Goal: Use online tool/utility: Use online tool/utility

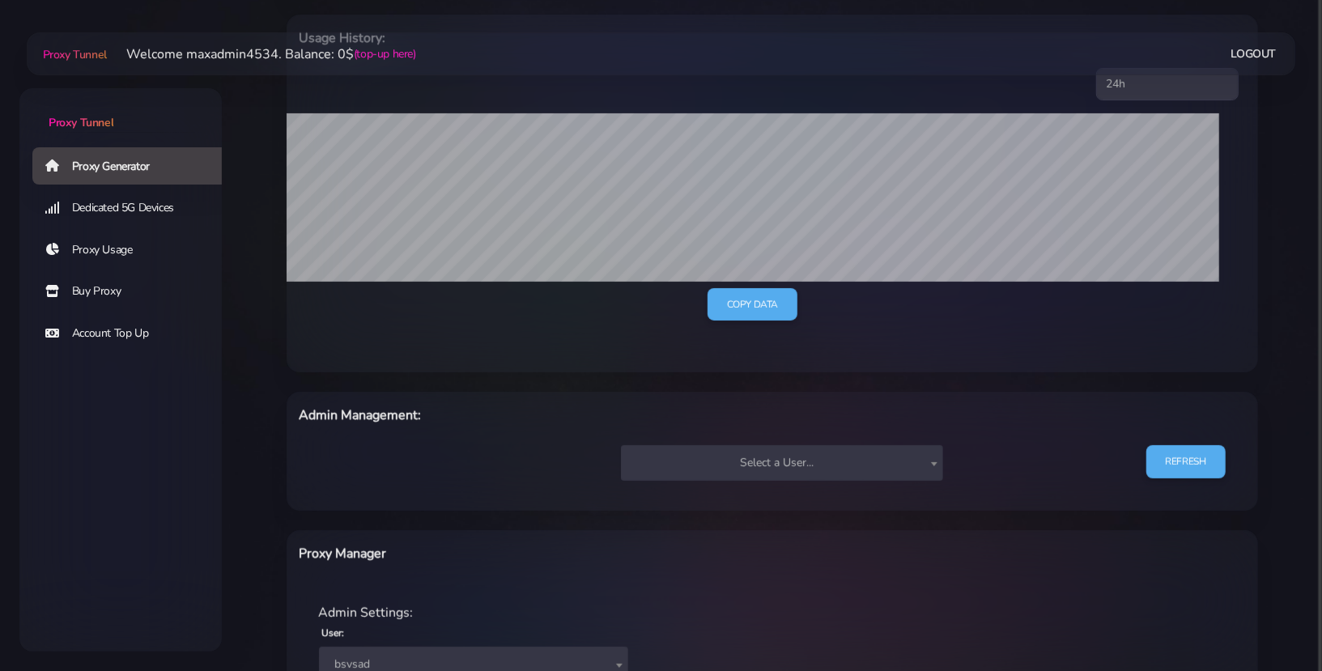
scroll to position [406, 0]
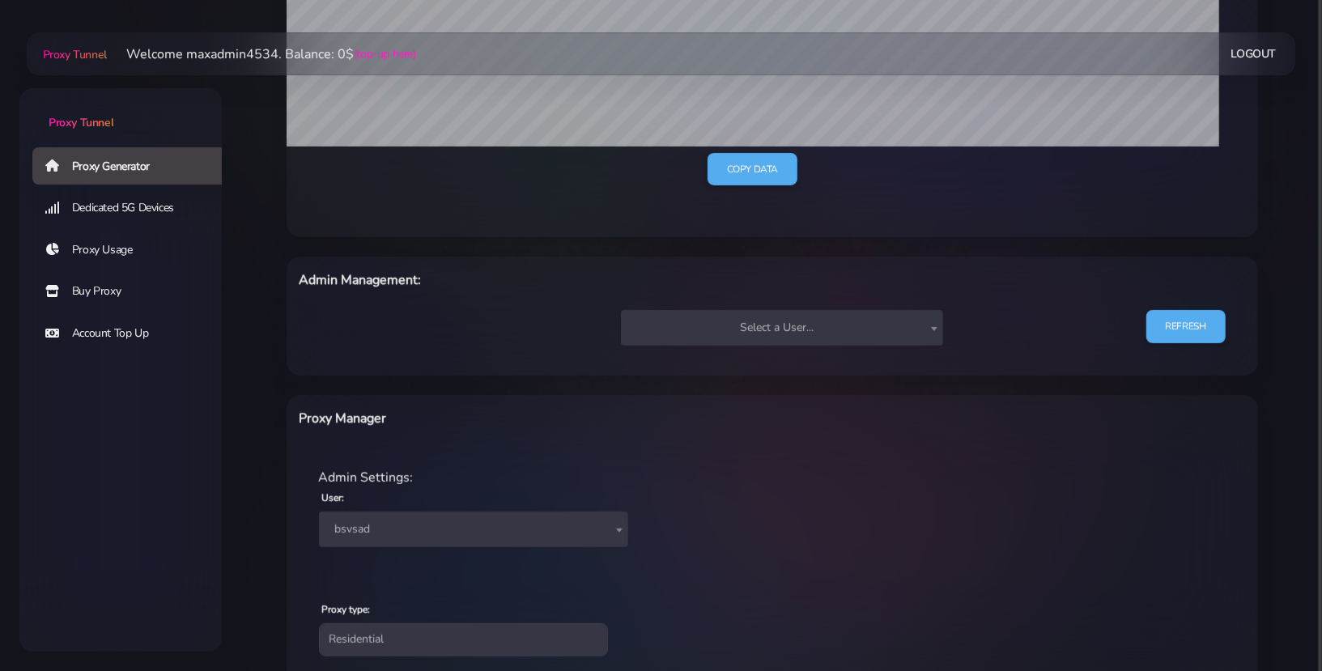
click at [482, 537] on span "bsvsad" at bounding box center [474, 529] width 290 height 23
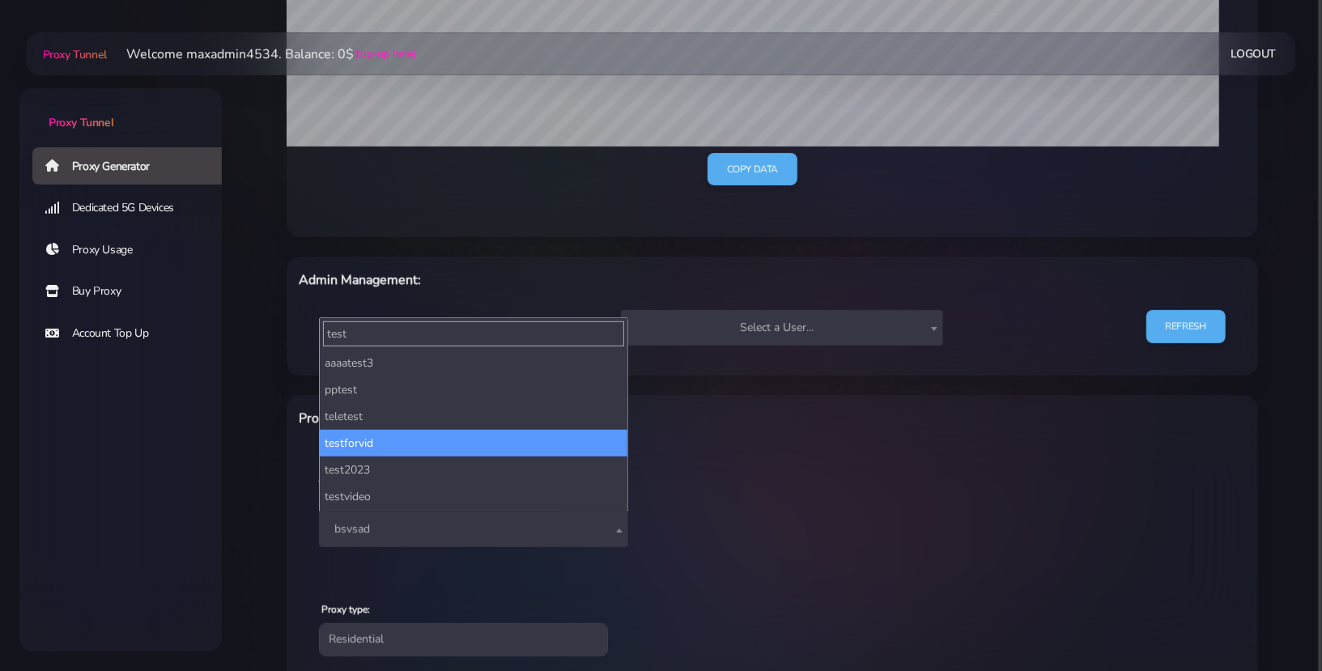
scroll to position [239, 0]
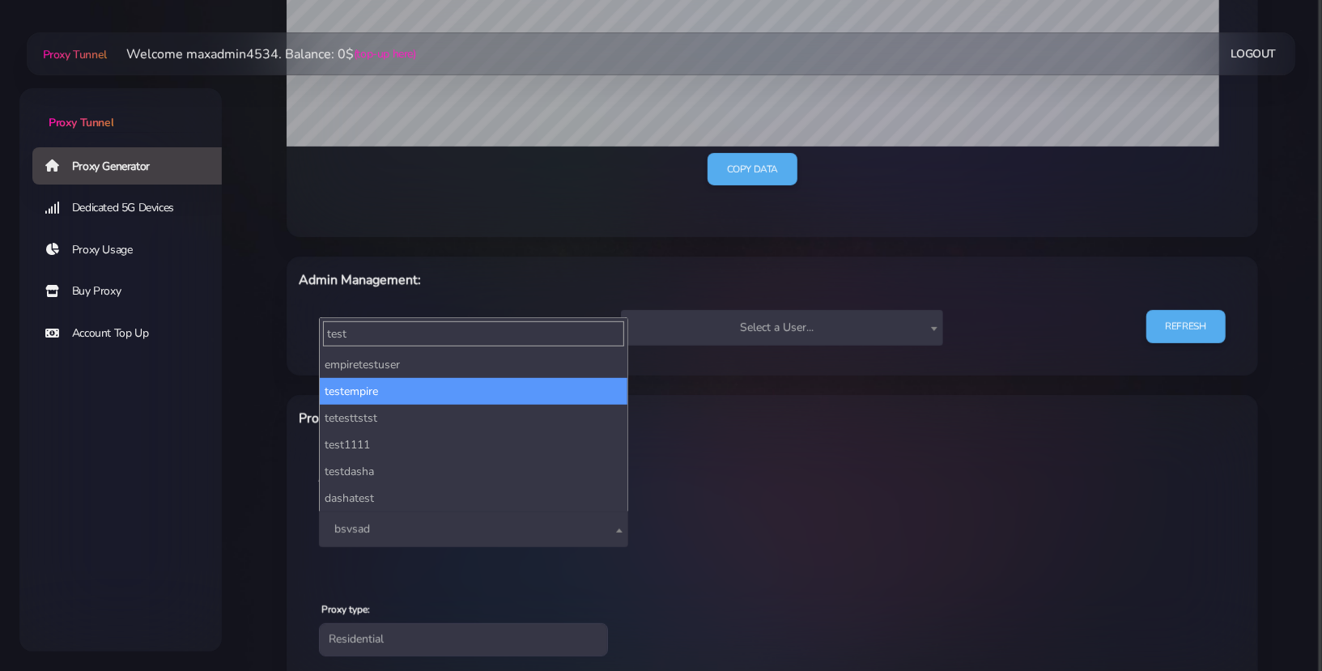
type input "test"
select select "212"
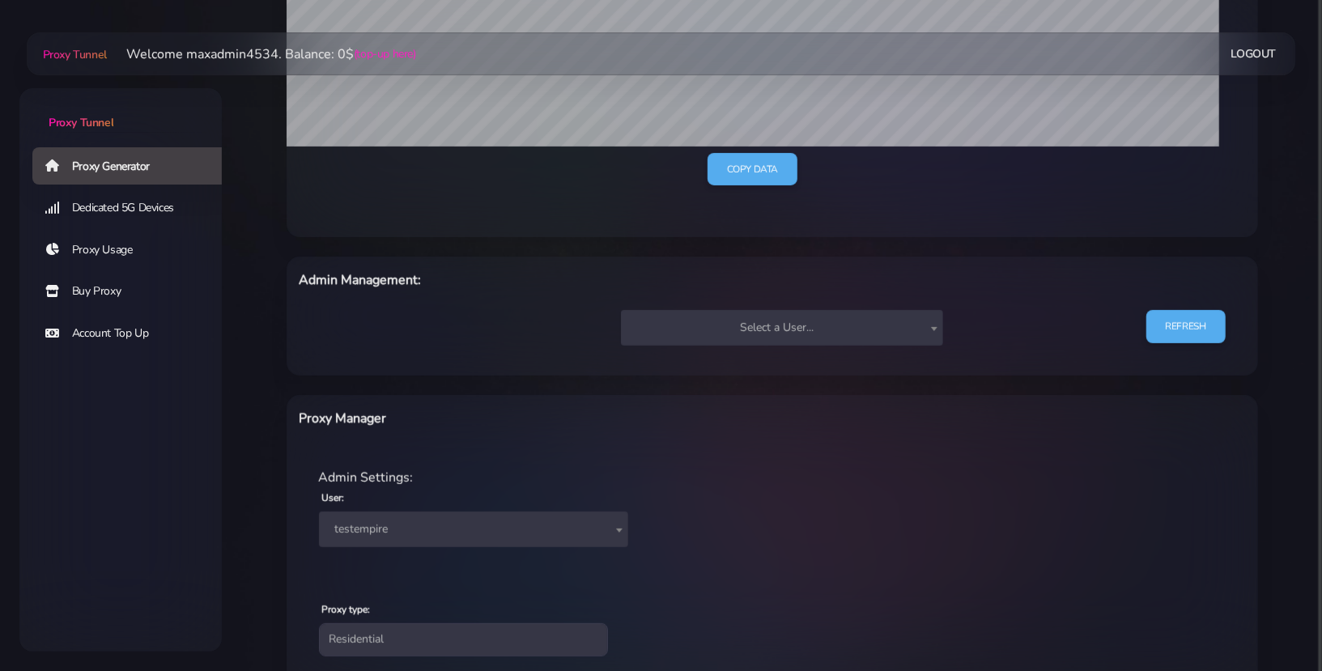
scroll to position [758, 0]
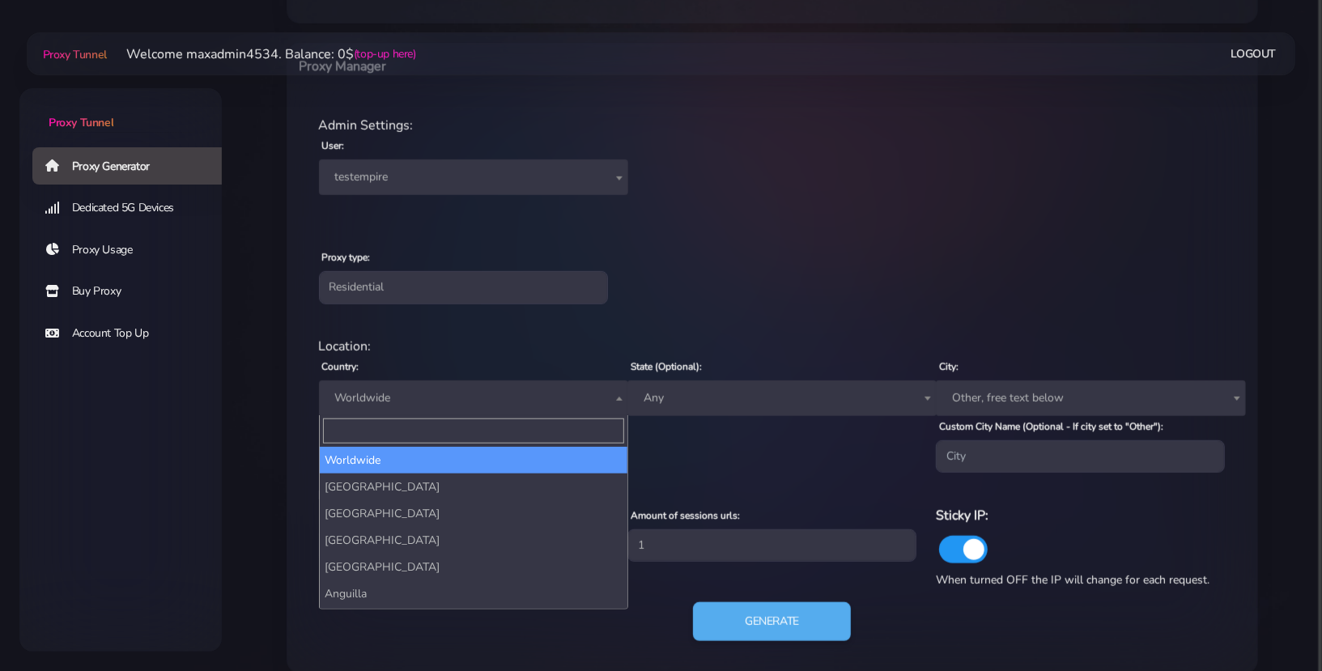
click at [461, 399] on span "Worldwide" at bounding box center [474, 398] width 290 height 23
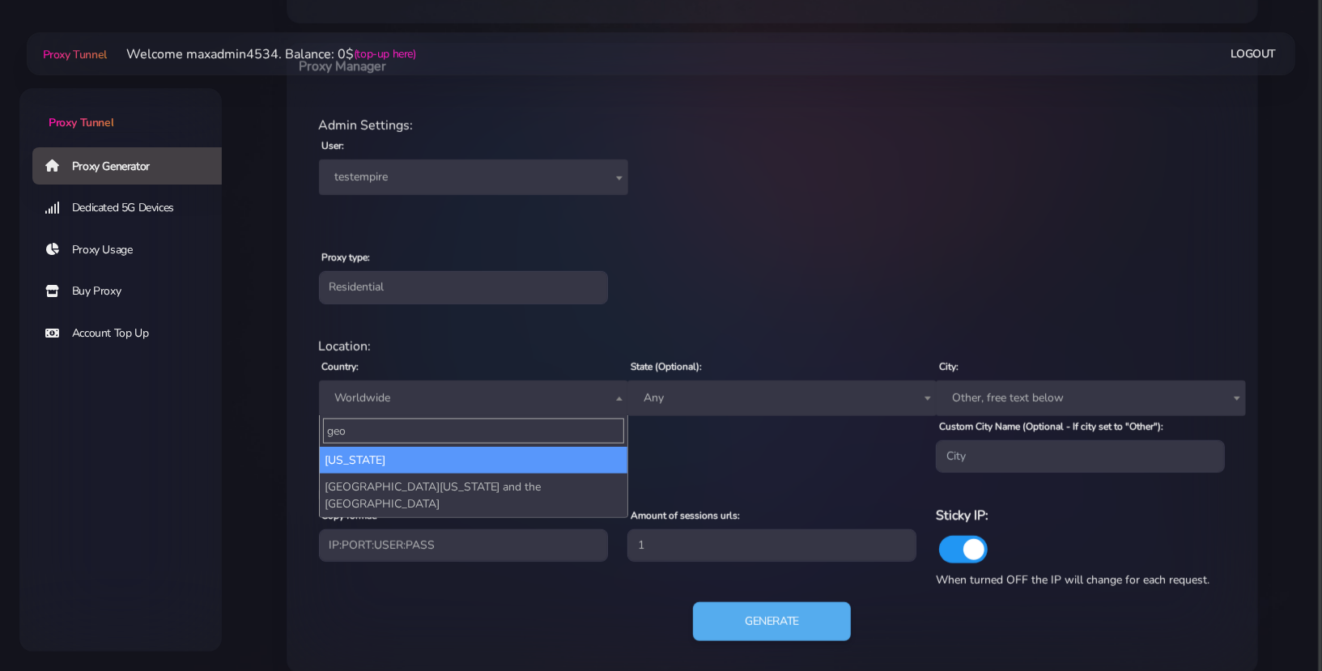
type input "geo"
select select "GE"
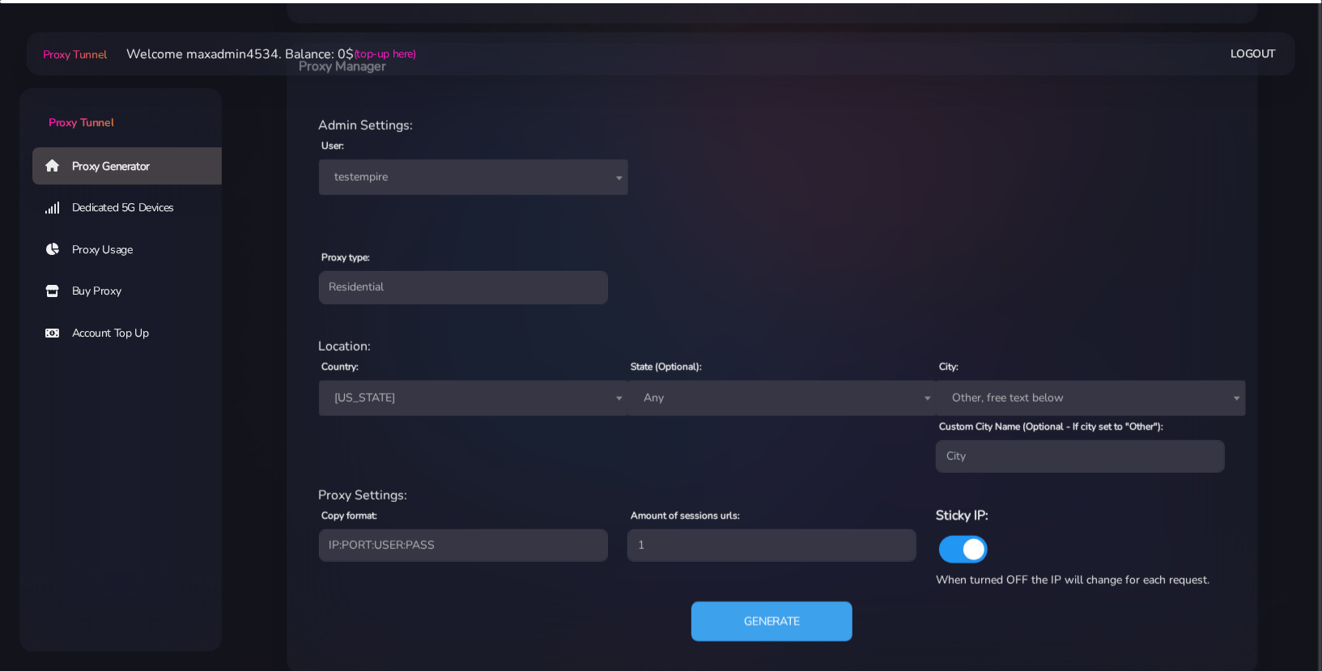
click at [758, 634] on button "Generate" at bounding box center [771, 622] width 161 height 40
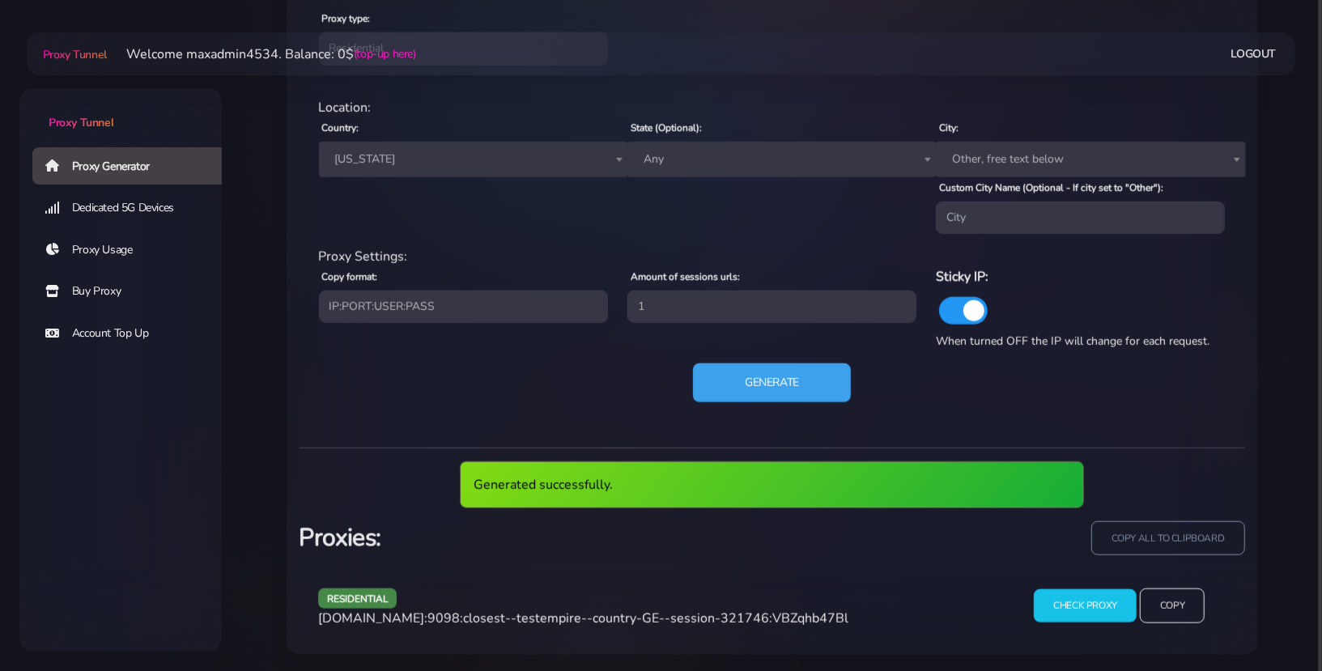
scroll to position [937, 0]
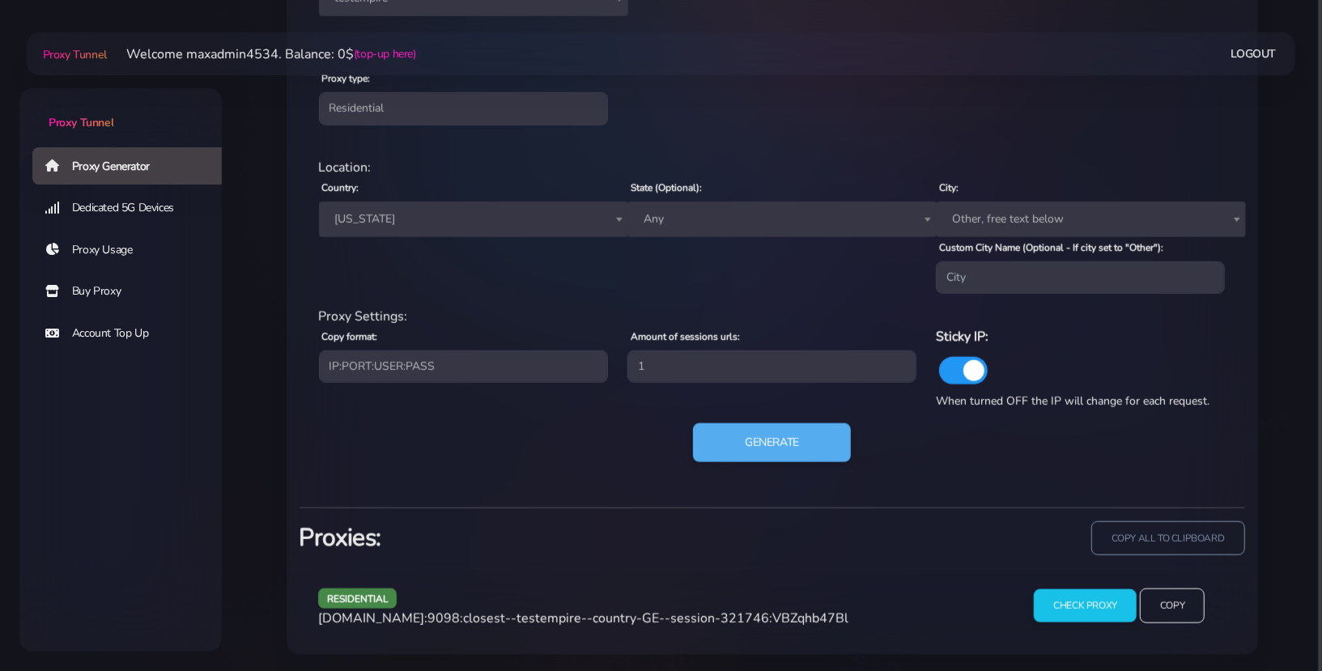
click at [714, 610] on span "[DOMAIN_NAME]:9098:closest--testempire--country-GE--session-321746:VBZqhb47Bl" at bounding box center [583, 619] width 530 height 18
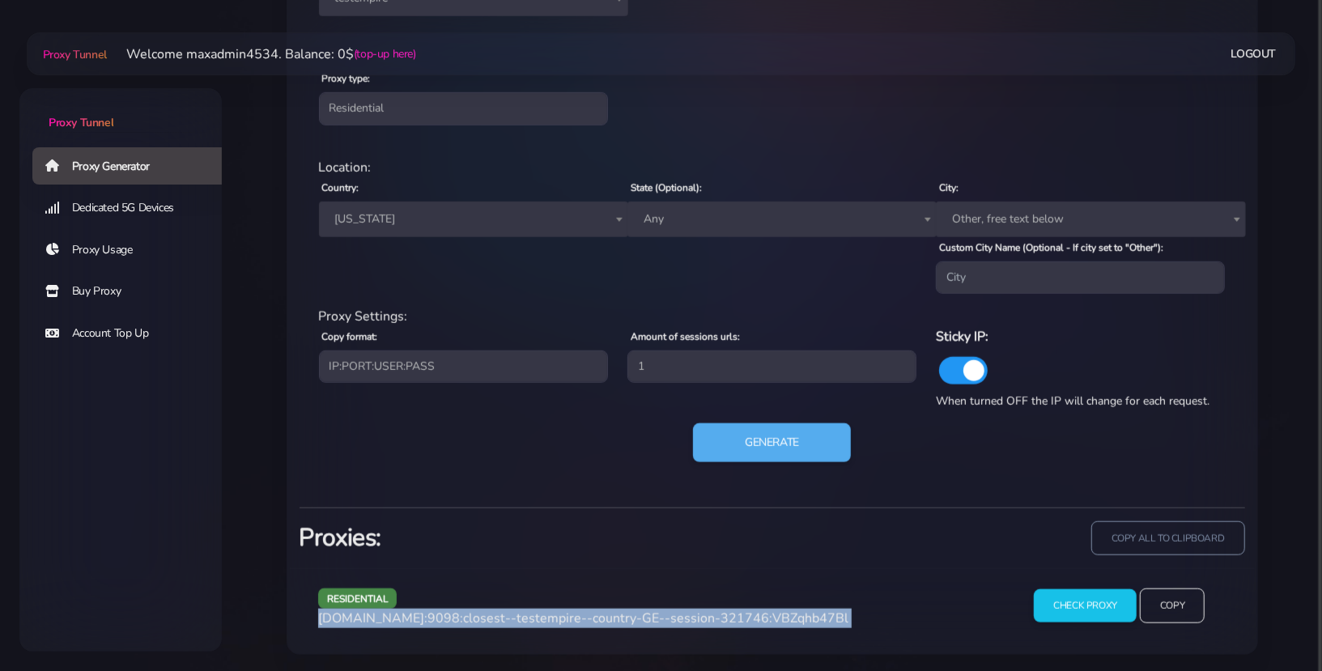
click at [714, 610] on span "[DOMAIN_NAME]:9098:closest--testempire--country-GE--session-321746:VBZqhb47Bl" at bounding box center [583, 619] width 530 height 18
copy div "[DOMAIN_NAME]:9098:closest--testempire--country-GE--session-321746:VBZqhb47Bl"
click at [750, 448] on button "Generate" at bounding box center [771, 443] width 161 height 40
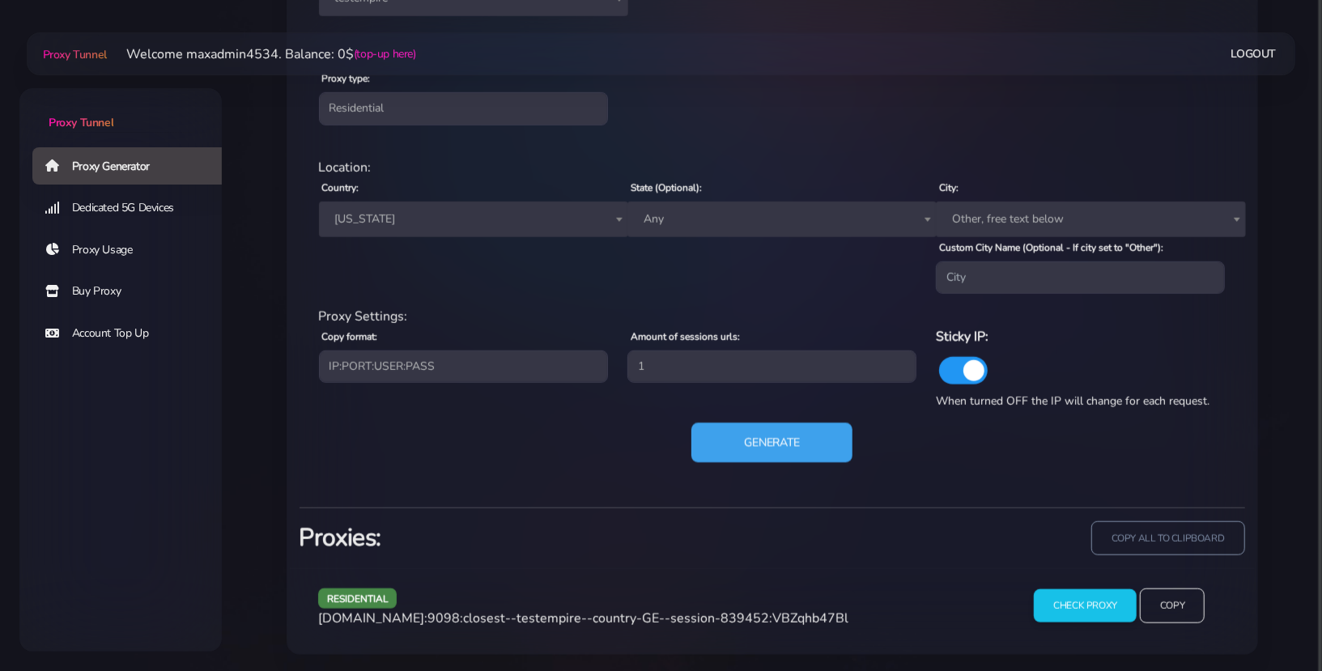
scroll to position [997, 0]
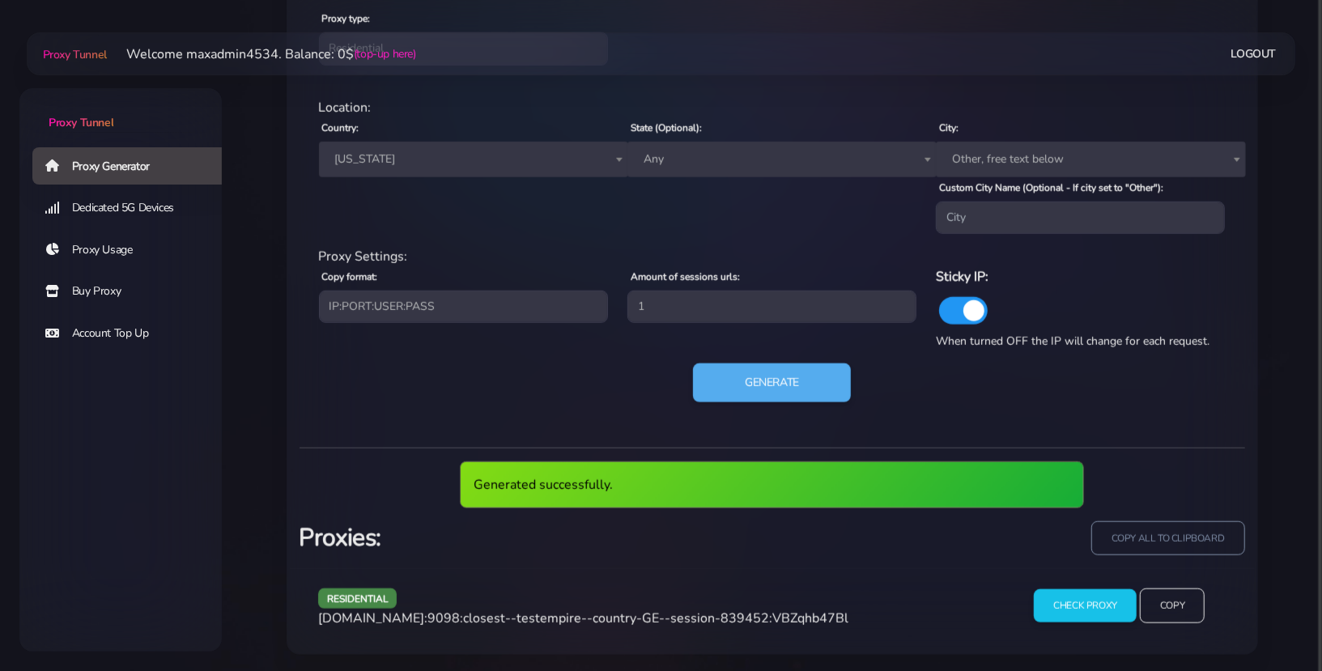
click at [712, 628] on div "residential [DOMAIN_NAME]:9098:closest--testempire--country-GE--session-839452:…" at bounding box center [655, 612] width 695 height 48
click at [713, 622] on span "[DOMAIN_NAME]:9098:closest--testempire--country-GE--session-839452:VBZqhb47Bl" at bounding box center [583, 619] width 530 height 18
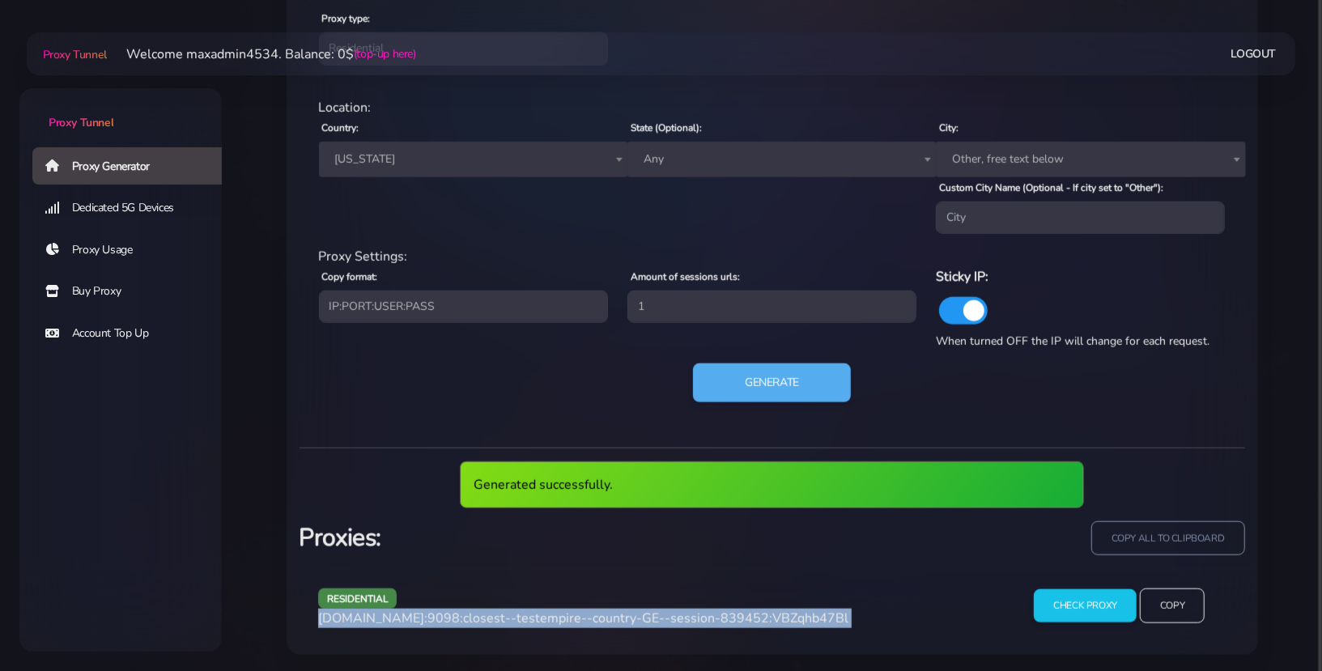
click at [713, 622] on span "[DOMAIN_NAME]:9098:closest--testempire--country-GE--session-839452:VBZqhb47Bl" at bounding box center [583, 619] width 530 height 18
copy div "[DOMAIN_NAME]:9098:closest--testempire--country-GE--session-839452:VBZqhb47Bl"
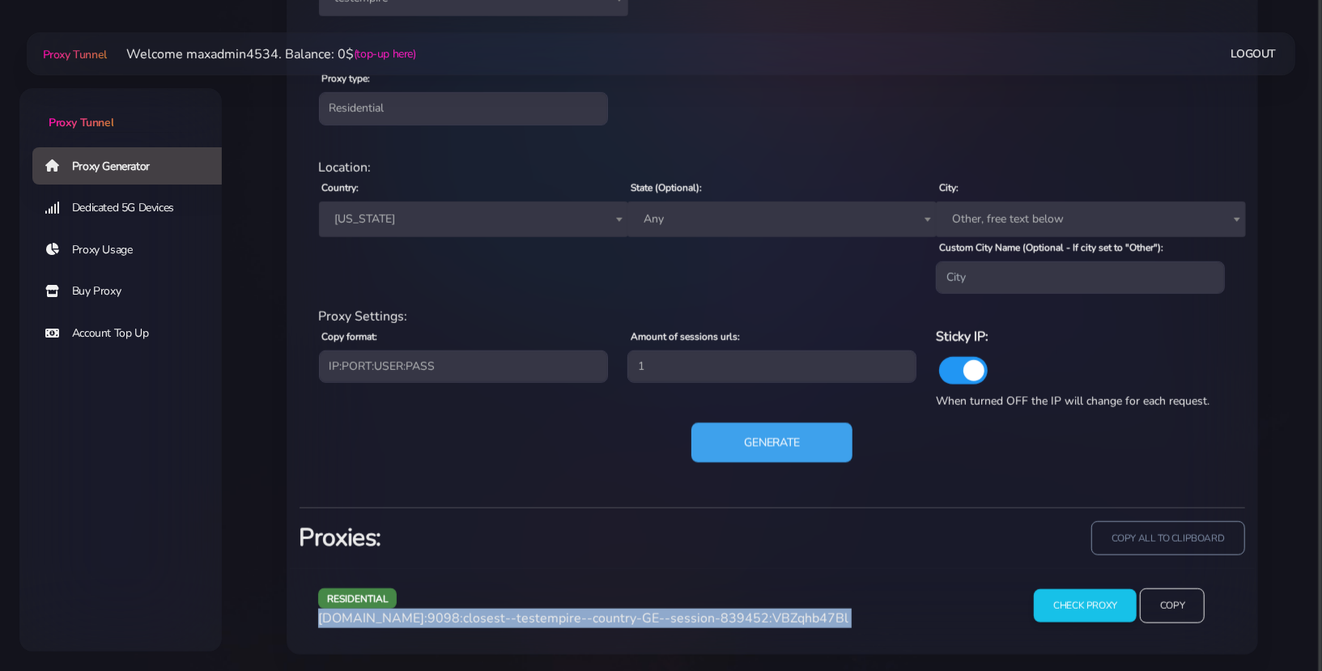
click at [769, 437] on button "Generate" at bounding box center [771, 443] width 161 height 40
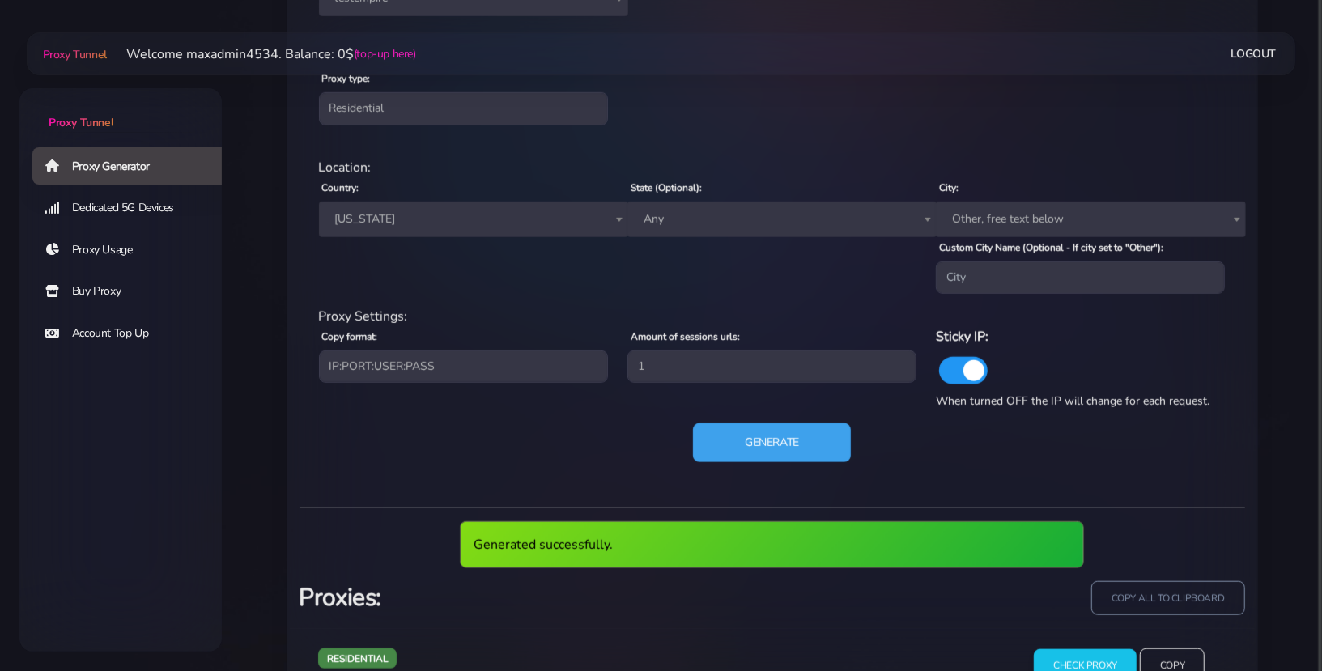
scroll to position [997, 0]
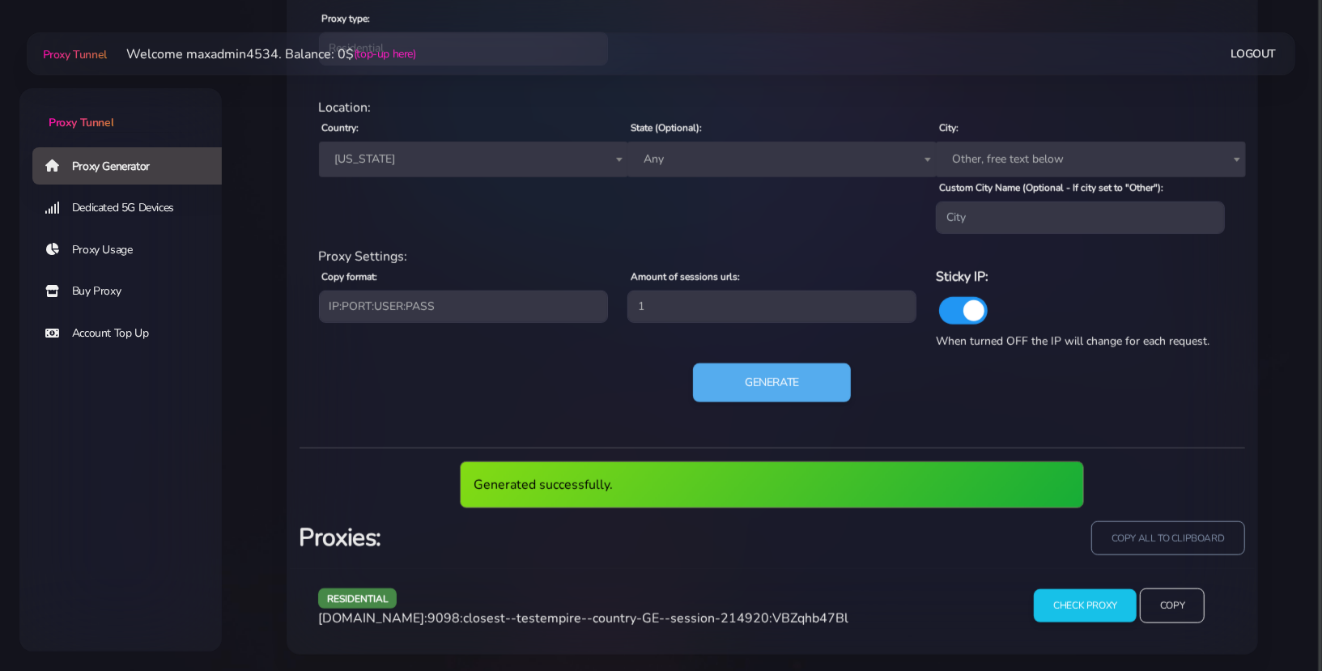
click at [739, 610] on span "[DOMAIN_NAME]:9098:closest--testempire--country-GE--session-214920:VBZqhb47Bl" at bounding box center [583, 619] width 530 height 18
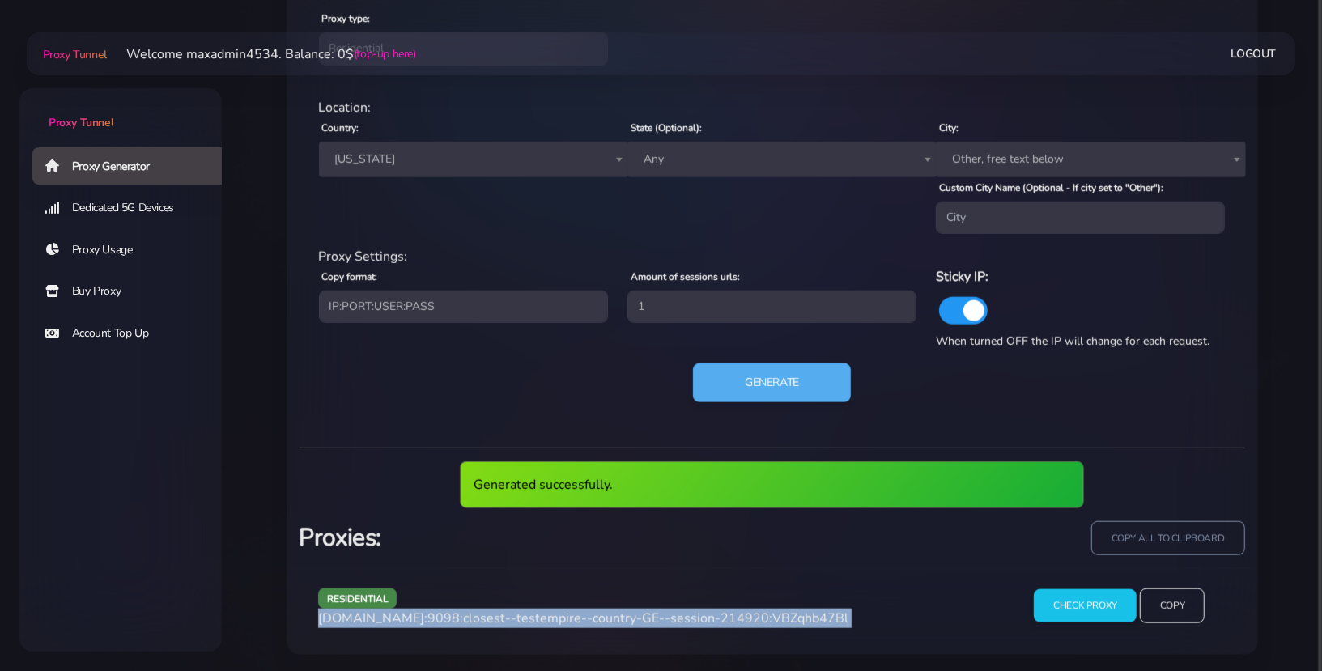
copy div "[DOMAIN_NAME]:9098:closest--testempire--country-GE--session-214920:VBZqhb47Bl"
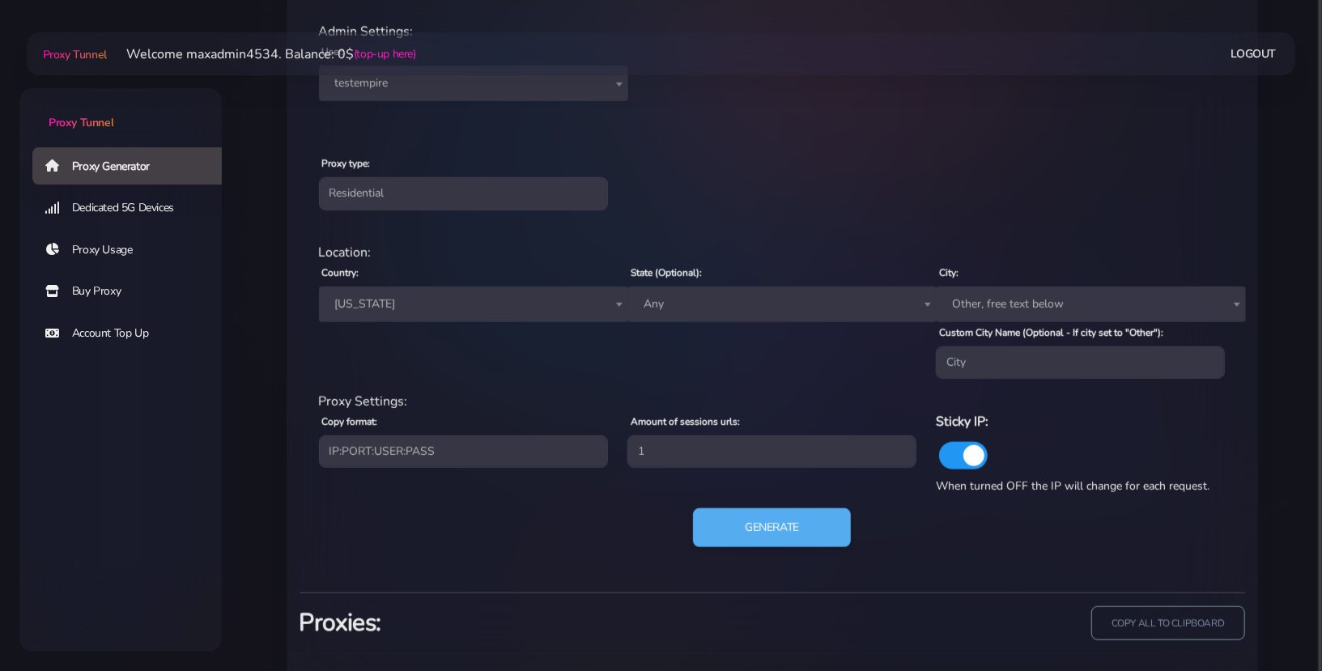
scroll to position [718, 0]
